Goal: Use online tool/utility: Utilize a website feature to perform a specific function

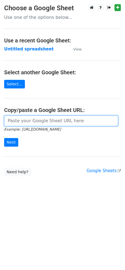
click at [37, 121] on input "url" at bounding box center [61, 121] width 114 height 11
paste input "https://docs.google.com/spreadsheets/d/1NtCWQtMcVBNWmPKGjWEPP9sWdpPhM8Qdu8ghAxU…"
type input "https://docs.google.com/spreadsheets/d/1NtCWQtMcVBNWmPKGjWEPP9sWdpPhM8Qdu8ghAxU…"
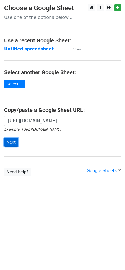
click at [12, 143] on input "Next" at bounding box center [11, 142] width 14 height 9
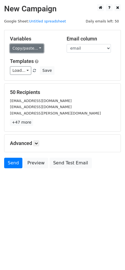
click at [35, 50] on link "Copy/paste..." at bounding box center [27, 48] width 34 height 9
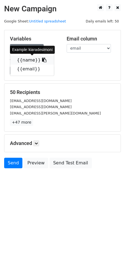
click at [42, 59] on icon at bounding box center [44, 60] width 4 height 4
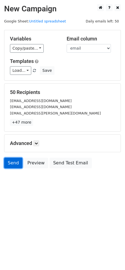
click at [11, 161] on link "Send" at bounding box center [13, 163] width 18 height 11
